Goal: Information Seeking & Learning: Stay updated

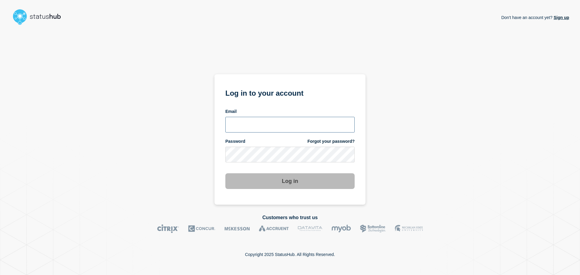
type input "xandra.martens@conexon.us"
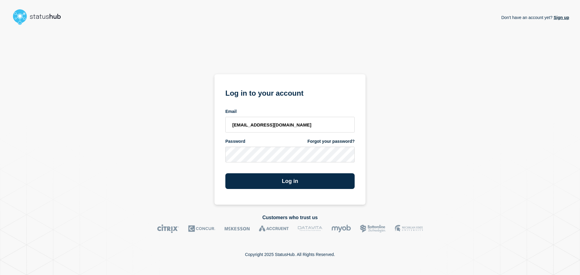
click at [271, 171] on div "Log in" at bounding box center [289, 179] width 129 height 21
click at [274, 181] on button "Log in" at bounding box center [289, 181] width 129 height 16
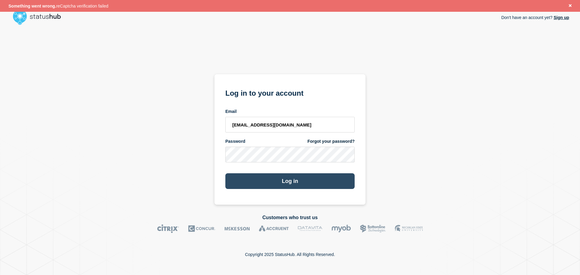
click at [250, 184] on button "Log in" at bounding box center [289, 181] width 129 height 16
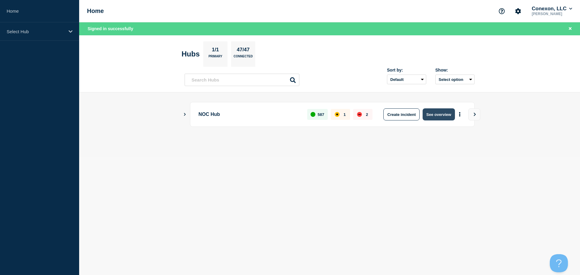
click at [426, 113] on button "See overview" at bounding box center [439, 114] width 32 height 12
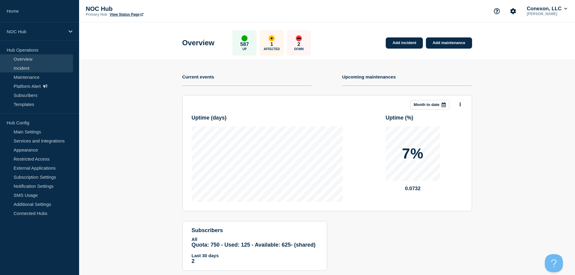
click at [31, 67] on link "Incident" at bounding box center [36, 67] width 73 height 9
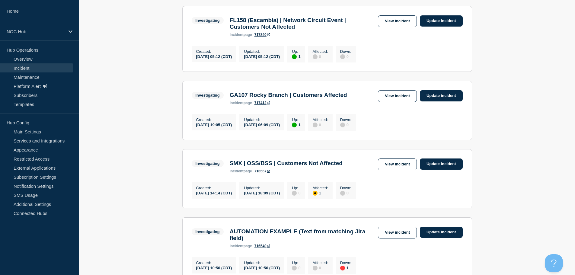
scroll to position [98, 0]
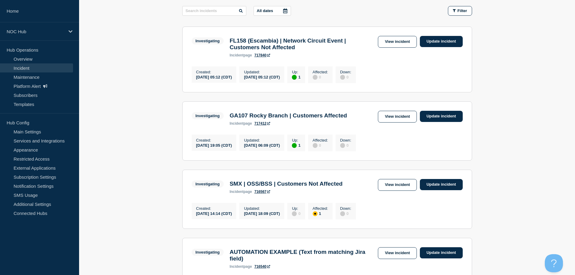
click at [161, 201] on main "All dates Filter Investigating 1 Up FL158 (Escambia) | Network Circuit Event | …" at bounding box center [327, 154] width 496 height 318
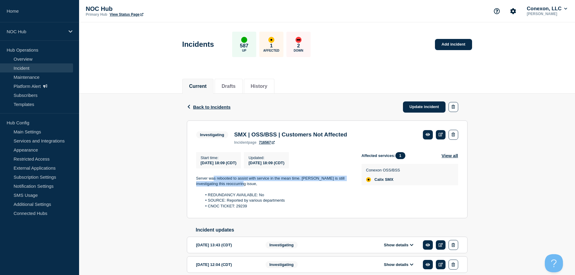
drag, startPoint x: 249, startPoint y: 185, endPoint x: 214, endPoint y: 183, distance: 35.4
click at [214, 183] on p "Server was rebooted to assist with service in the mean time. [PERSON_NAME] is s…" at bounding box center [274, 181] width 156 height 11
